Goal: Task Accomplishment & Management: Check status

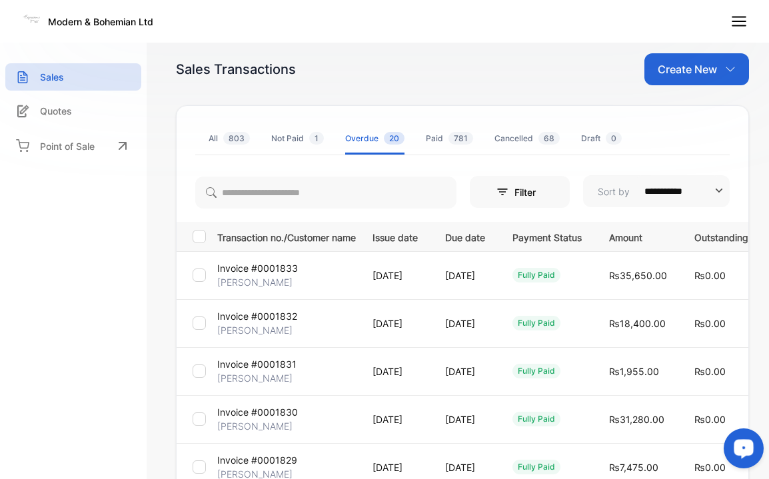
click at [289, 139] on div "Not Paid 1" at bounding box center [297, 139] width 53 height 12
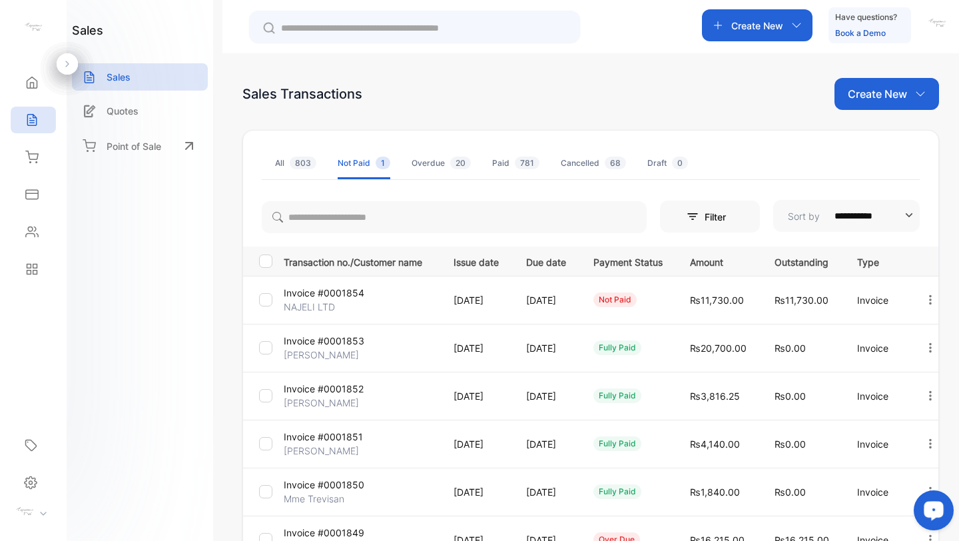
click at [314, 310] on p "NAJELI LTD" at bounding box center [309, 307] width 51 height 14
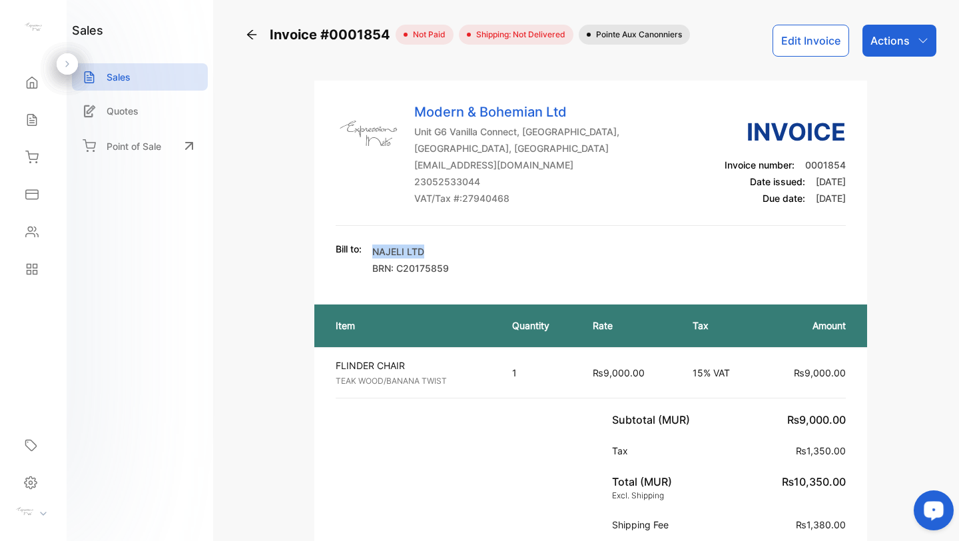
drag, startPoint x: 373, startPoint y: 248, endPoint x: 432, endPoint y: 248, distance: 58.6
click at [432, 248] on p "NAJELI LTD" at bounding box center [410, 251] width 77 height 14
copy p "NAJELI LTD"
click at [250, 35] on icon at bounding box center [251, 34] width 13 height 13
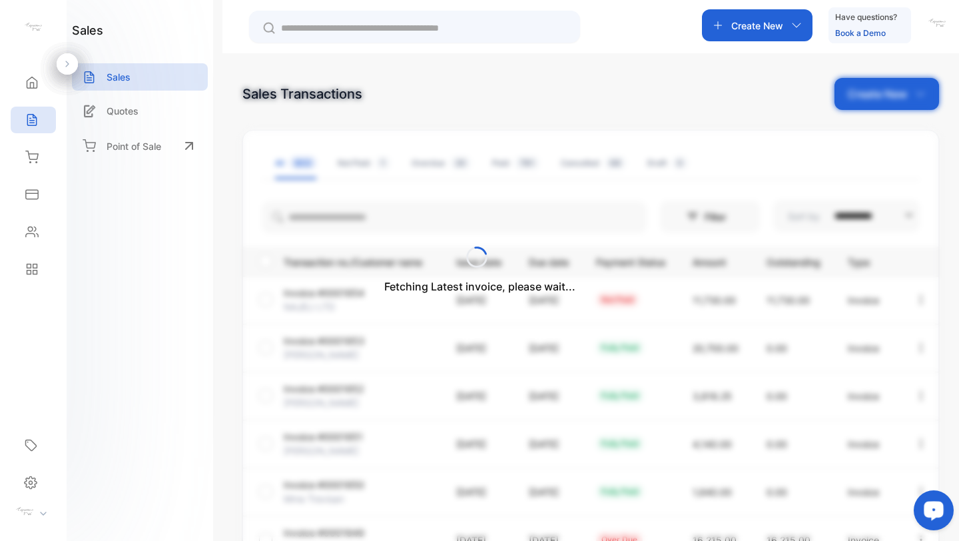
click at [352, 166] on div "Fetching Latest invoice, please wait..." at bounding box center [479, 270] width 959 height 541
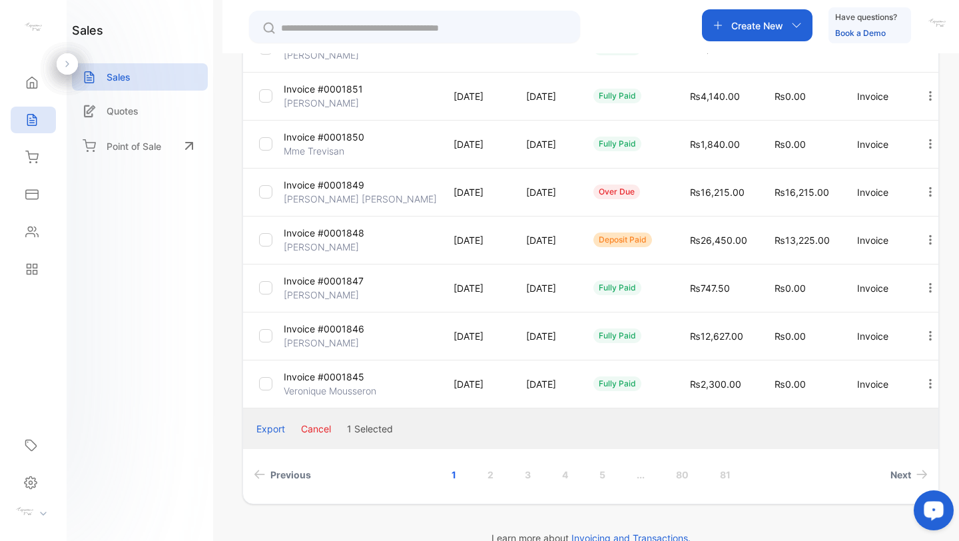
scroll to position [372, 0]
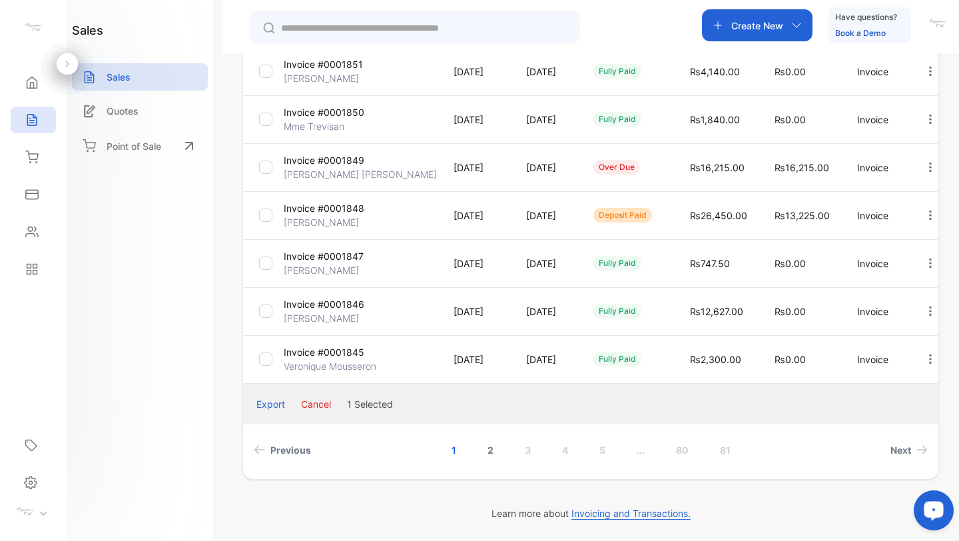
click at [490, 450] on link "2" at bounding box center [491, 450] width 38 height 25
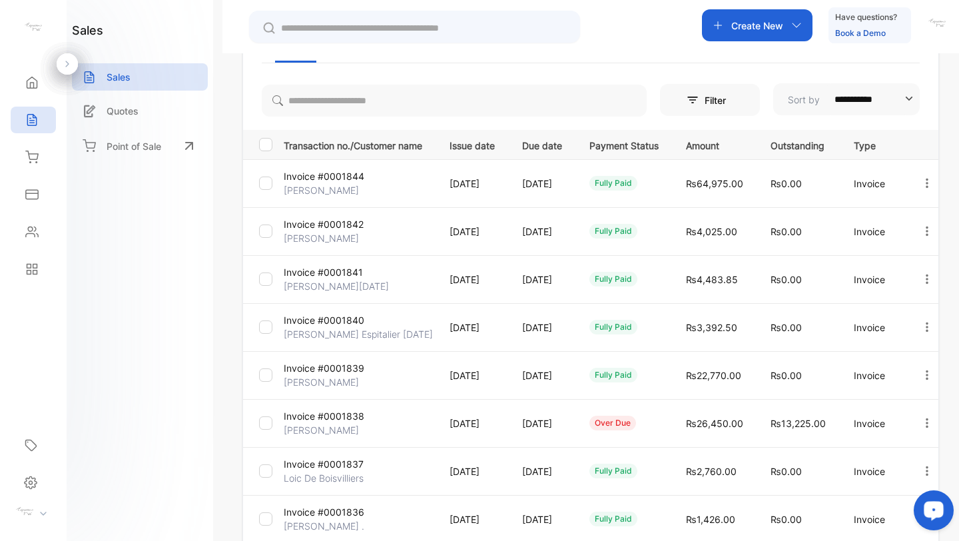
scroll to position [0, 0]
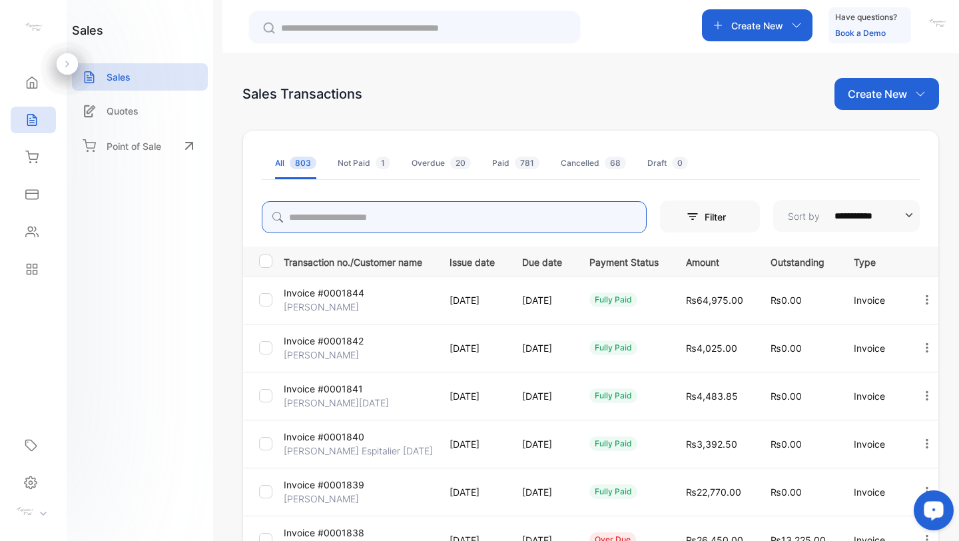
click at [378, 221] on input "search" at bounding box center [454, 217] width 385 height 32
type input "**********"
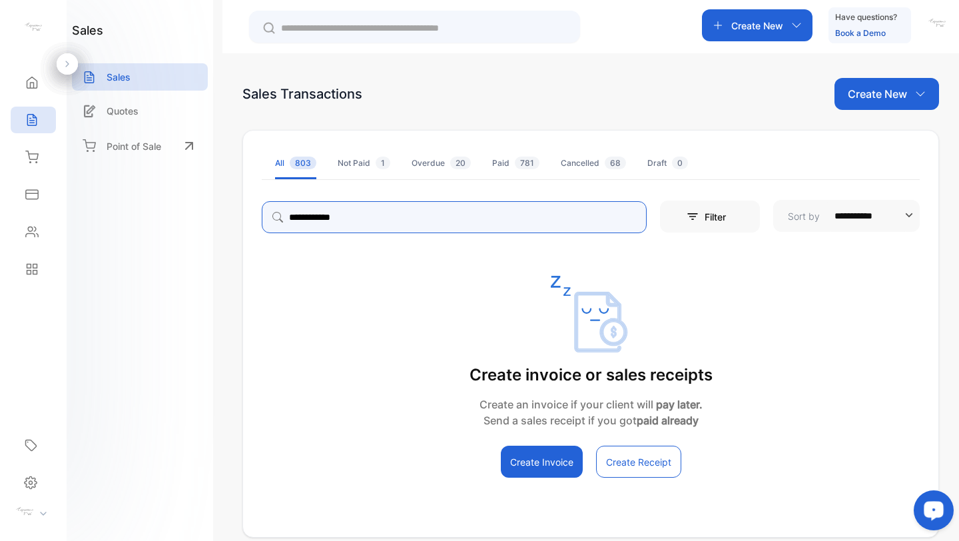
click at [689, 215] on icon "button" at bounding box center [692, 216] width 13 height 13
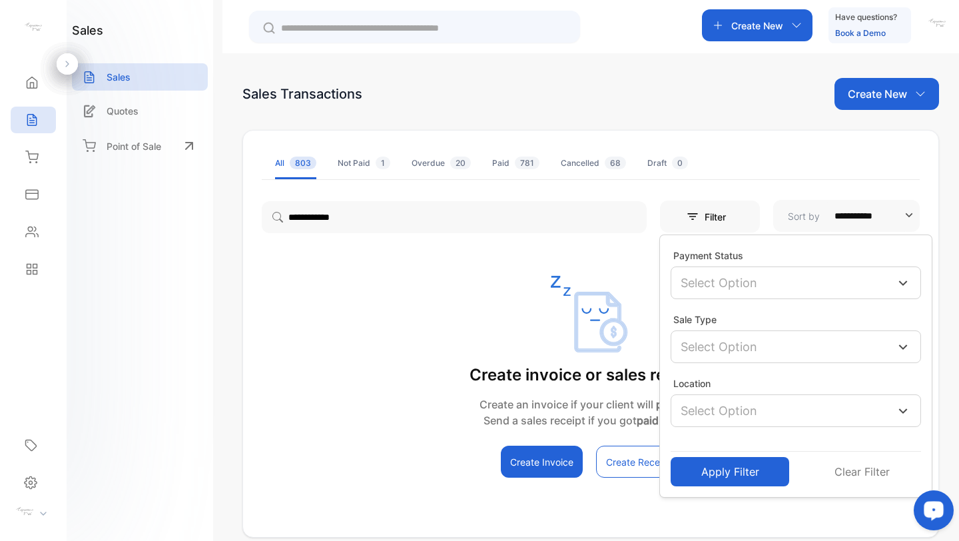
click at [768, 273] on div "Select Option" at bounding box center [796, 282] width 250 height 33
click at [685, 338] on div "Deposit Paid" at bounding box center [796, 347] width 250 height 29
click at [691, 351] on div at bounding box center [690, 347] width 13 height 13
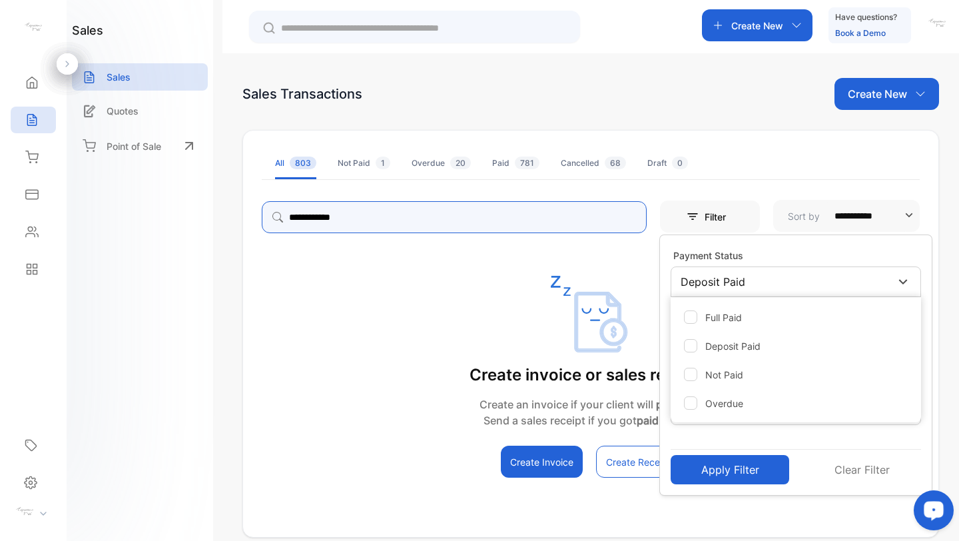
click at [609, 222] on input "**********" at bounding box center [454, 217] width 385 height 32
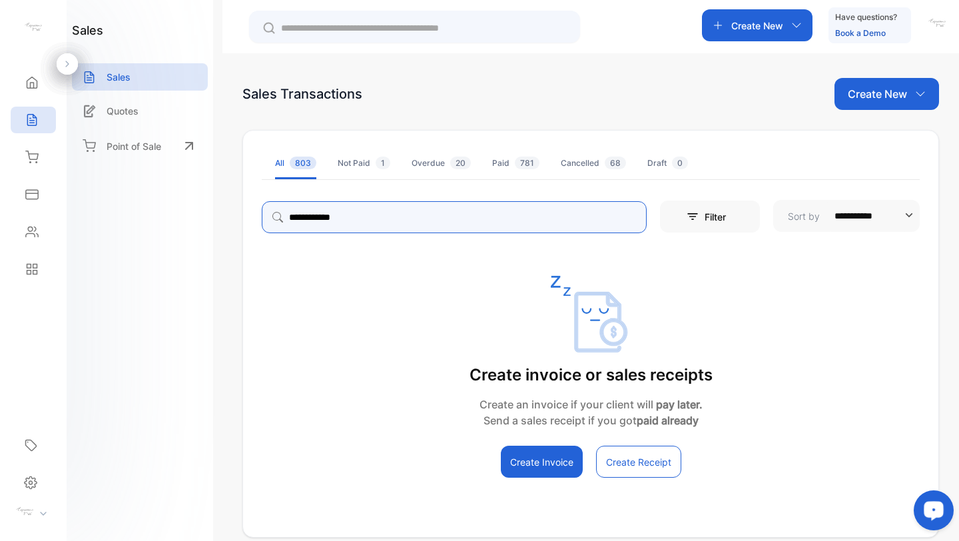
click at [606, 219] on input "**********" at bounding box center [454, 217] width 385 height 32
click at [742, 212] on div "Filter" at bounding box center [710, 217] width 100 height 32
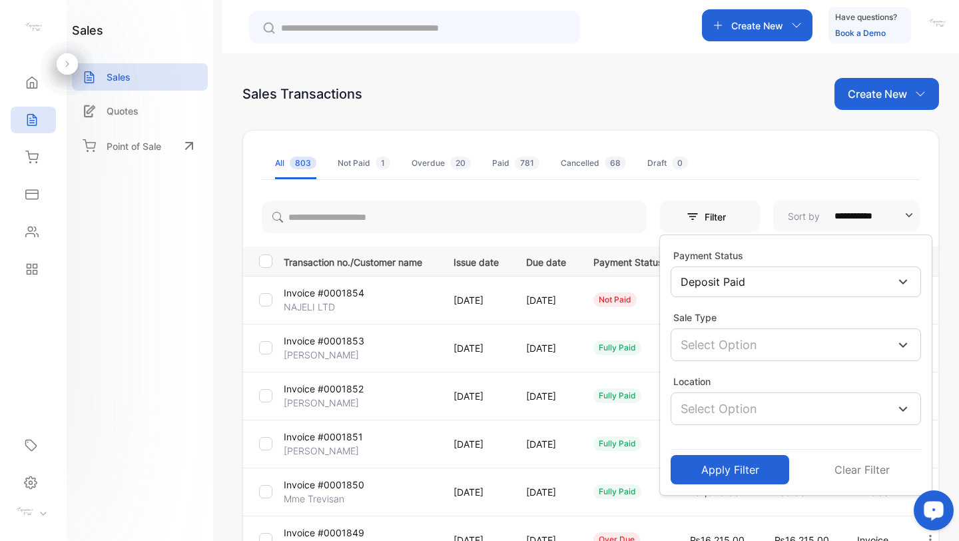
click at [724, 470] on button "Apply Filter" at bounding box center [730, 469] width 119 height 29
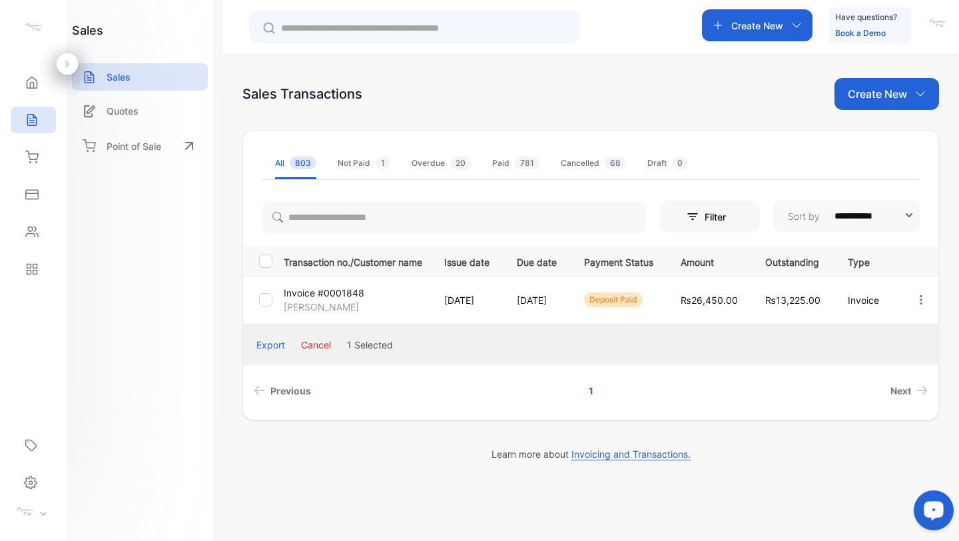
click at [326, 301] on p "[PERSON_NAME]" at bounding box center [321, 307] width 75 height 14
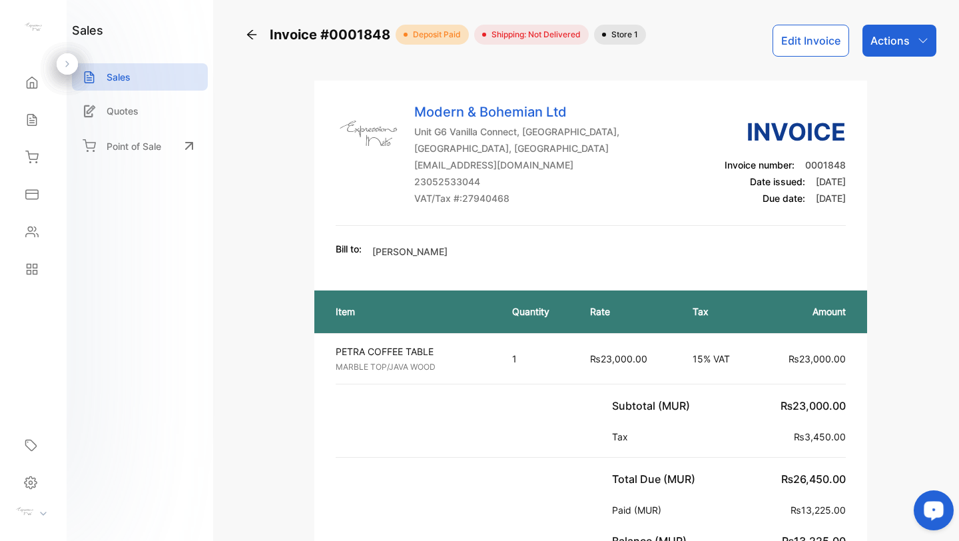
click at [248, 28] on icon at bounding box center [251, 34] width 13 height 13
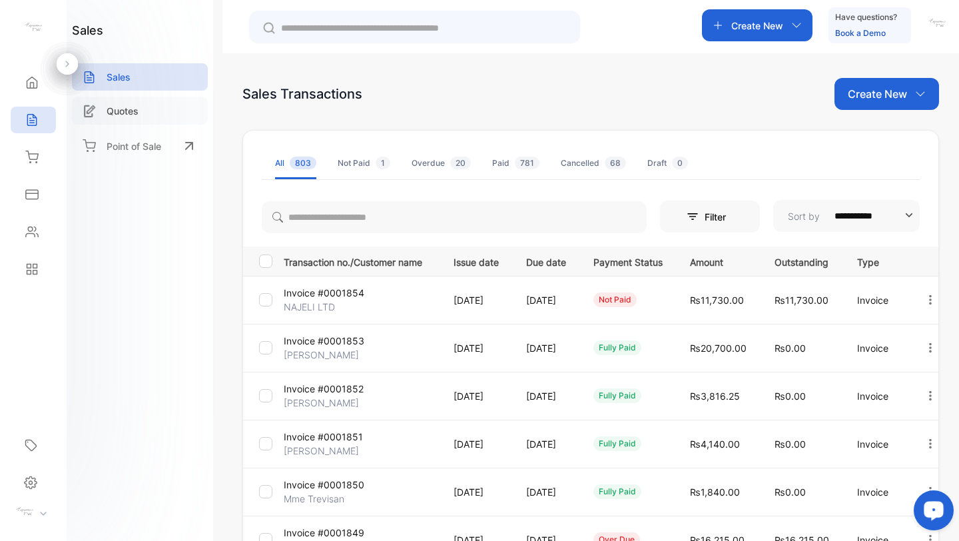
click at [143, 118] on div "Quotes" at bounding box center [140, 110] width 136 height 27
